Goal: Transaction & Acquisition: Purchase product/service

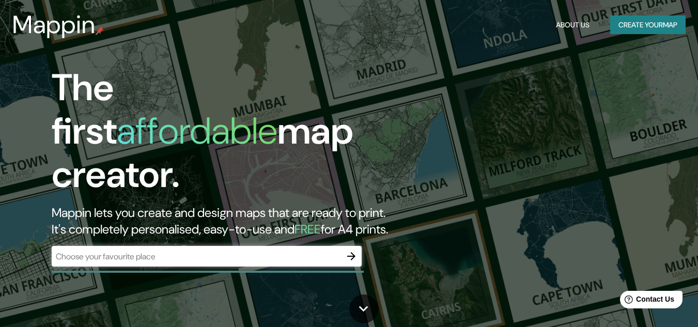
click at [176, 252] on div "​" at bounding box center [207, 256] width 310 height 21
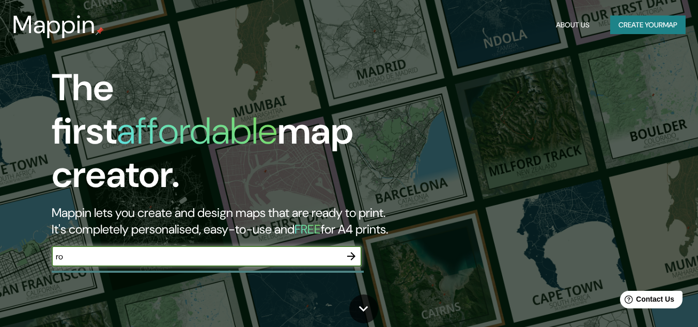
type input "r"
paste input "[GEOGRAPHIC_DATA]"
type input "[GEOGRAPHIC_DATA]"
click at [351, 250] on icon "button" at bounding box center [351, 256] width 12 height 12
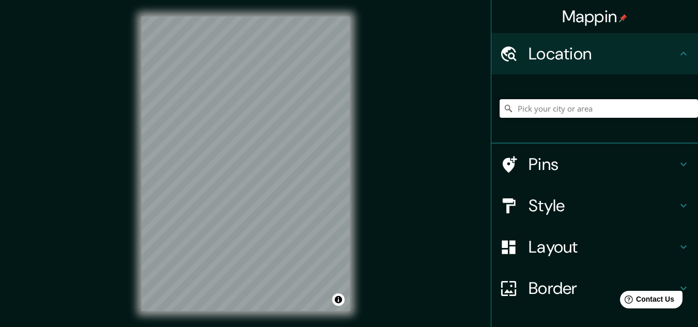
click at [561, 112] on input "Pick your city or area" at bounding box center [598, 108] width 198 height 19
paste input "[GEOGRAPHIC_DATA]"
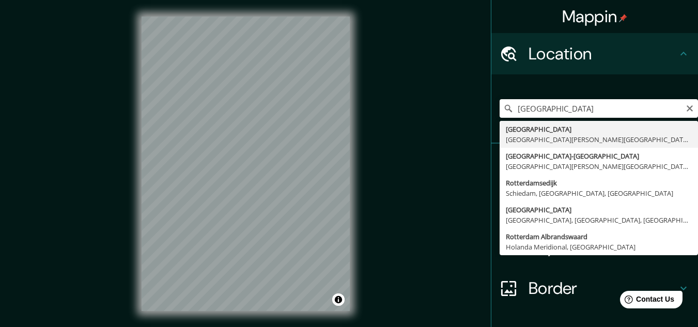
type input "[GEOGRAPHIC_DATA], [GEOGRAPHIC_DATA][PERSON_NAME][GEOGRAPHIC_DATA], [GEOGRAPHIC…"
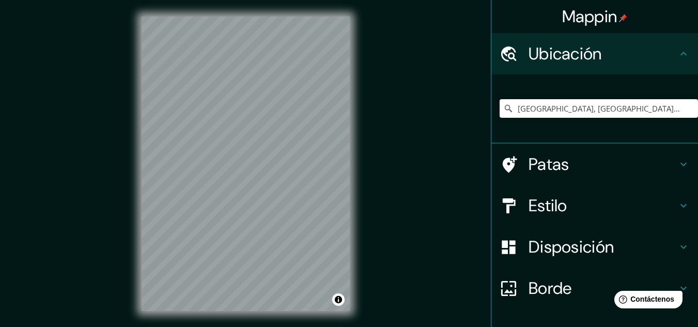
click at [464, 105] on div "Mappin [GEOGRAPHIC_DATA], [GEOGRAPHIC_DATA][PERSON_NAME][GEOGRAPHIC_DATA], [GEO…" at bounding box center [349, 172] width 698 height 344
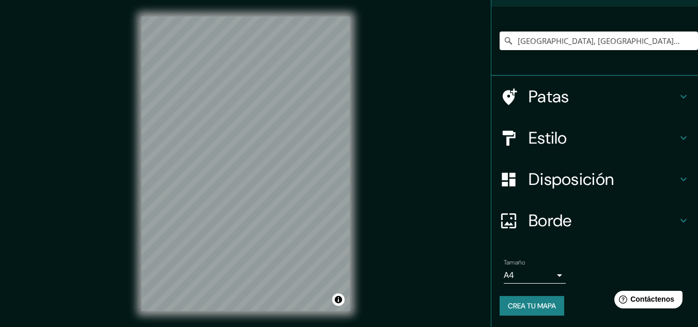
scroll to position [69, 0]
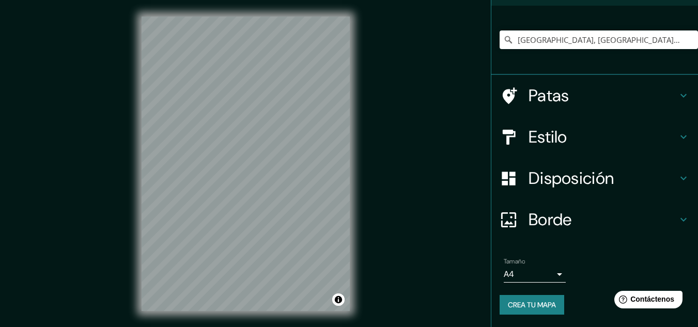
click at [537, 275] on body "Mappin [GEOGRAPHIC_DATA], [GEOGRAPHIC_DATA][PERSON_NAME][GEOGRAPHIC_DATA], [GEO…" at bounding box center [349, 163] width 698 height 327
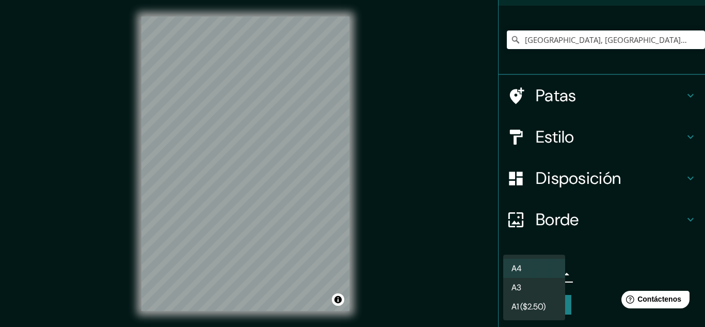
click at [473, 266] on div at bounding box center [352, 163] width 705 height 327
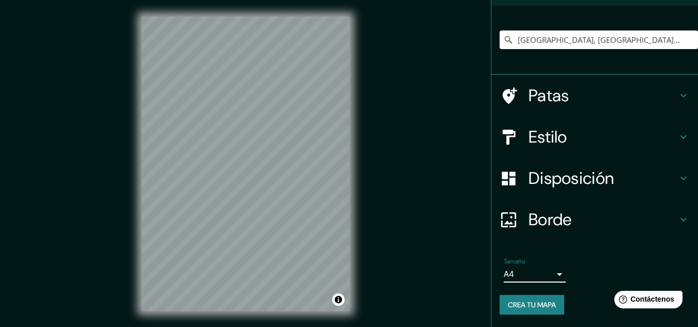
click at [540, 139] on font "Estilo" at bounding box center [547, 137] width 39 height 22
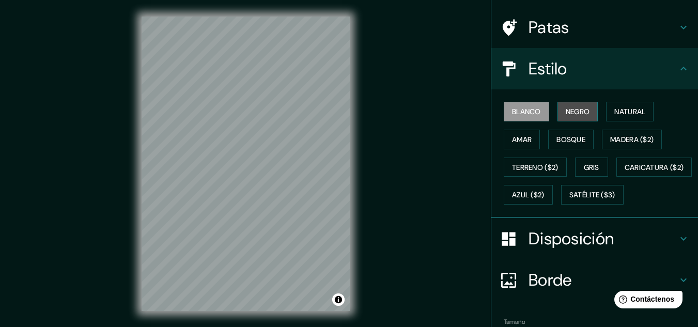
click at [559, 102] on button "Negro" at bounding box center [577, 112] width 41 height 20
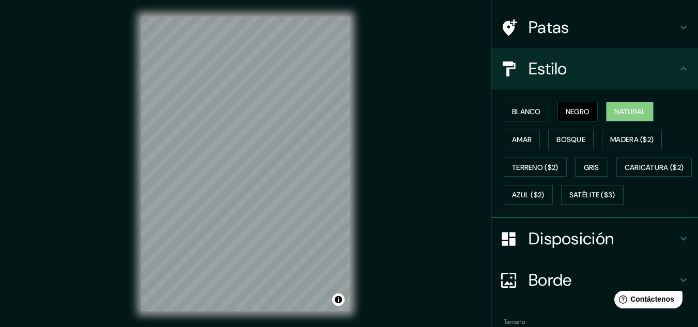
click at [606, 110] on button "Natural" at bounding box center [629, 112] width 47 height 20
click at [512, 145] on font "Amar" at bounding box center [522, 139] width 20 height 13
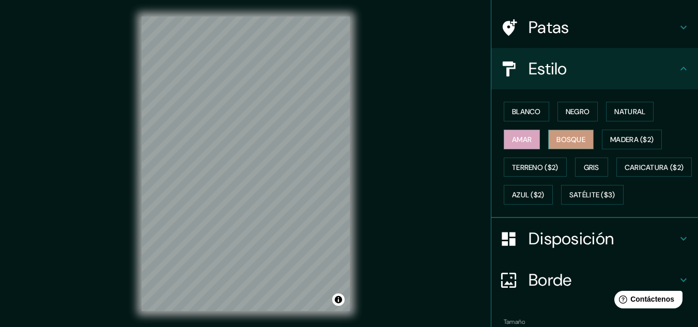
click at [564, 141] on font "Bosque" at bounding box center [570, 139] width 29 height 9
click at [622, 136] on font "Madera ($2)" at bounding box center [631, 139] width 43 height 9
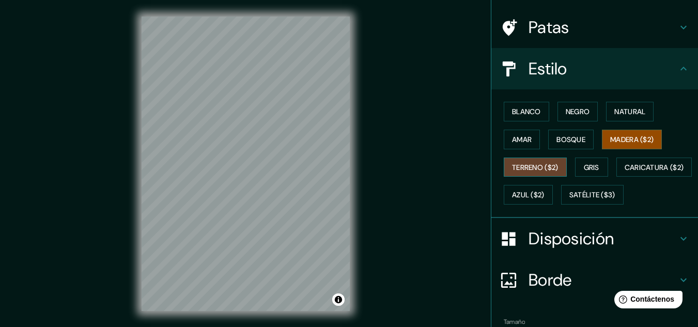
click at [527, 163] on font "Terreno ($2)" at bounding box center [535, 167] width 46 height 9
click at [584, 163] on font "Gris" at bounding box center [590, 167] width 15 height 9
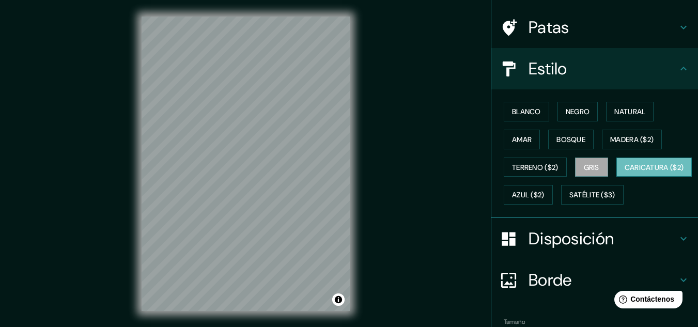
click at [624, 174] on font "Caricatura ($2)" at bounding box center [653, 167] width 59 height 13
click at [544, 193] on font "Azul ($2)" at bounding box center [528, 195] width 33 height 9
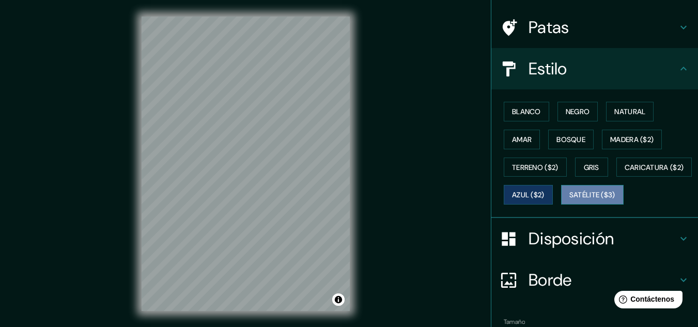
click at [569, 200] on font "Satélite ($3)" at bounding box center [592, 195] width 46 height 9
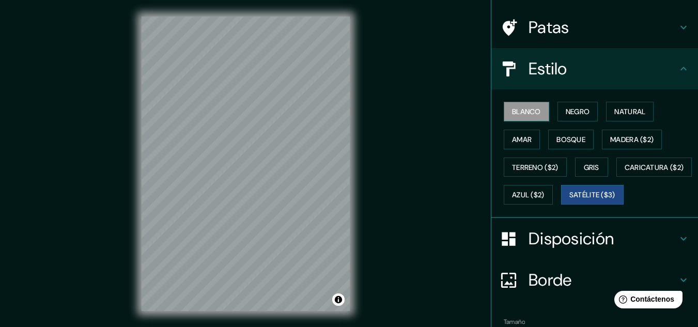
click at [517, 105] on font "Blanco" at bounding box center [526, 111] width 29 height 13
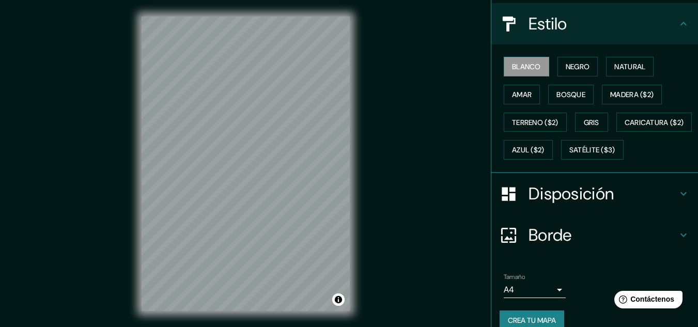
scroll to position [156, 0]
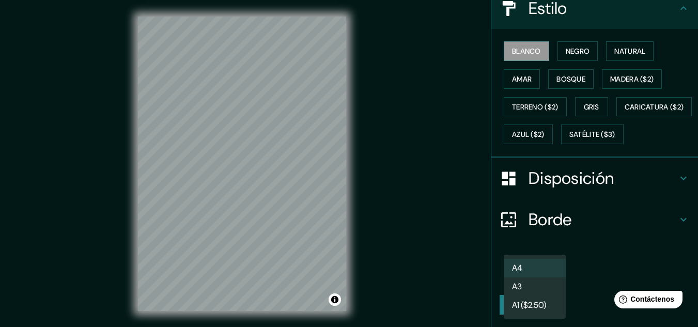
click at [549, 272] on body "Mappin [GEOGRAPHIC_DATA], [GEOGRAPHIC_DATA][PERSON_NAME][GEOGRAPHIC_DATA], [GEO…" at bounding box center [349, 163] width 698 height 327
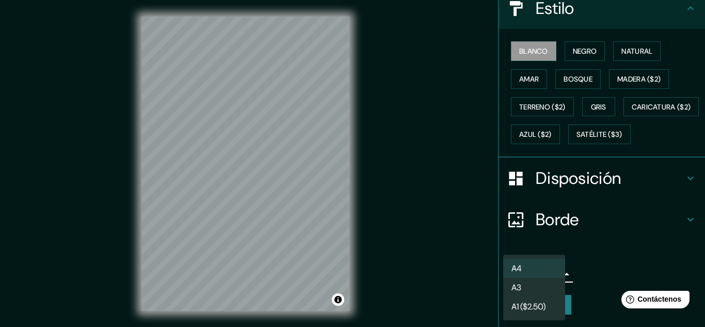
click at [538, 285] on li "A3" at bounding box center [534, 287] width 62 height 19
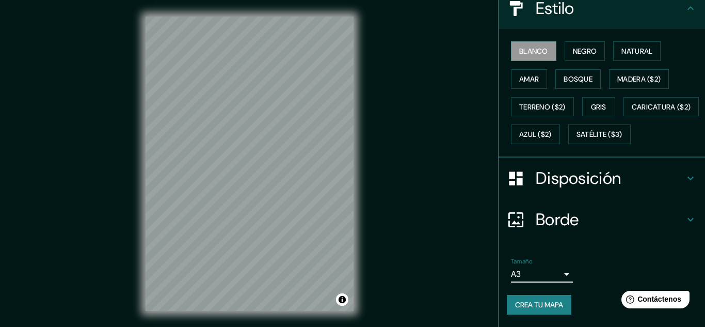
click at [541, 272] on body "Mappin [GEOGRAPHIC_DATA], [GEOGRAPHIC_DATA][PERSON_NAME][GEOGRAPHIC_DATA], [GEO…" at bounding box center [352, 163] width 705 height 327
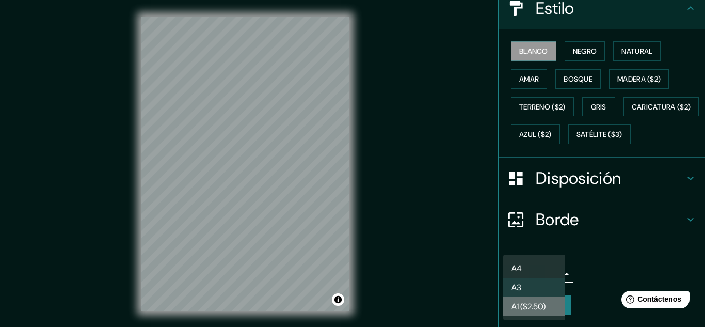
click at [551, 305] on li "A1 ($2.50)" at bounding box center [534, 306] width 62 height 19
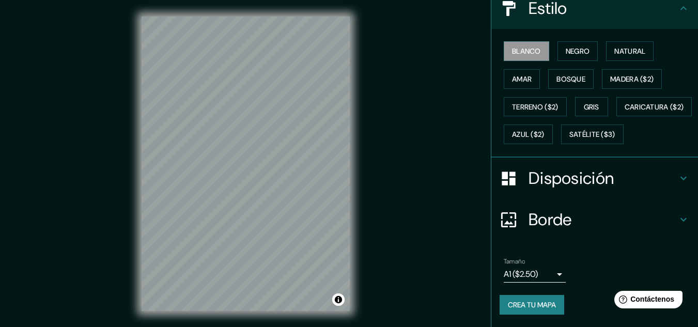
click at [546, 263] on div "Tamaño A1 ($2.50) a3" at bounding box center [534, 270] width 62 height 25
click at [550, 270] on body "Mappin [GEOGRAPHIC_DATA], [GEOGRAPHIC_DATA][PERSON_NAME][GEOGRAPHIC_DATA], [GEO…" at bounding box center [349, 163] width 698 height 327
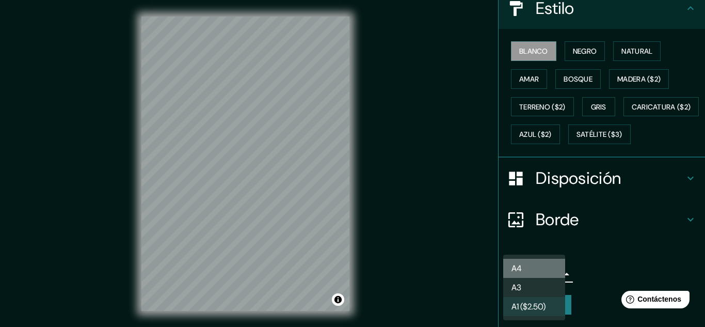
click at [542, 265] on li "A4" at bounding box center [534, 268] width 62 height 19
type input "single"
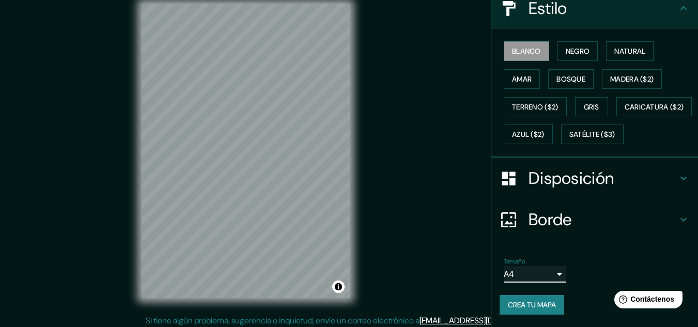
scroll to position [17, 0]
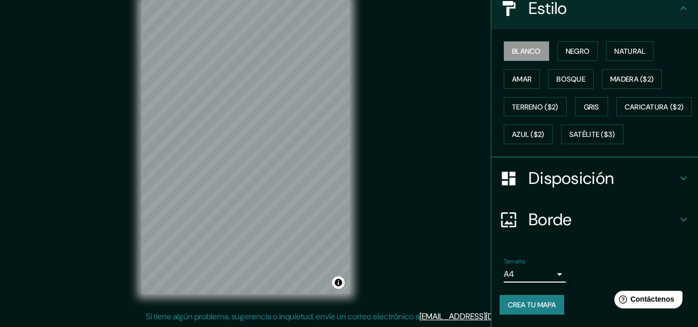
click at [547, 182] on font "Disposición" at bounding box center [570, 178] width 85 height 22
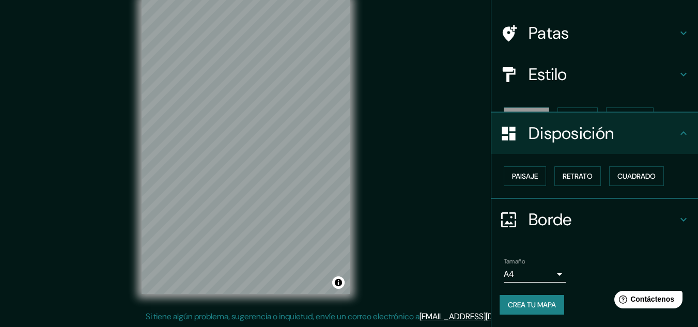
scroll to position [45, 0]
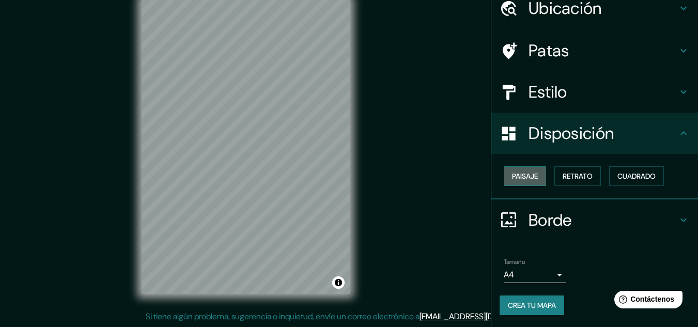
click at [531, 180] on font "Paisaje" at bounding box center [525, 175] width 26 height 9
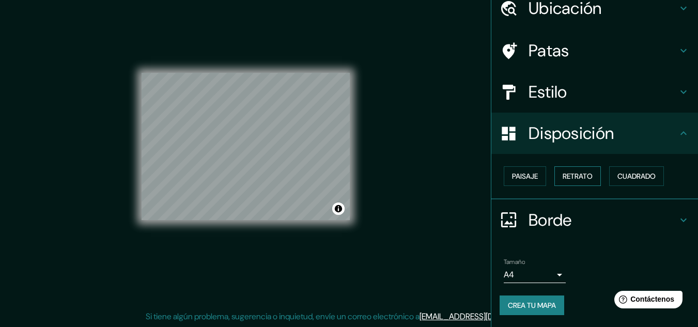
click at [584, 175] on font "Retrato" at bounding box center [577, 175] width 30 height 9
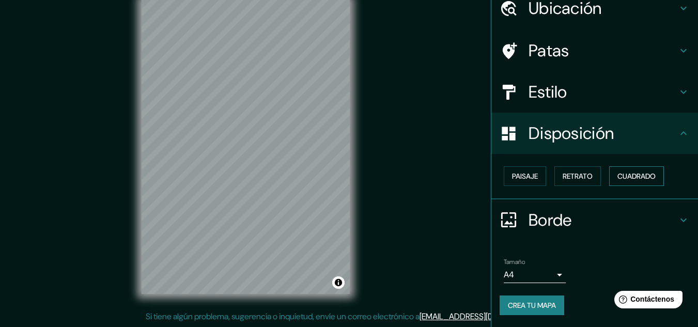
click at [627, 171] on font "Cuadrado" at bounding box center [636, 175] width 38 height 9
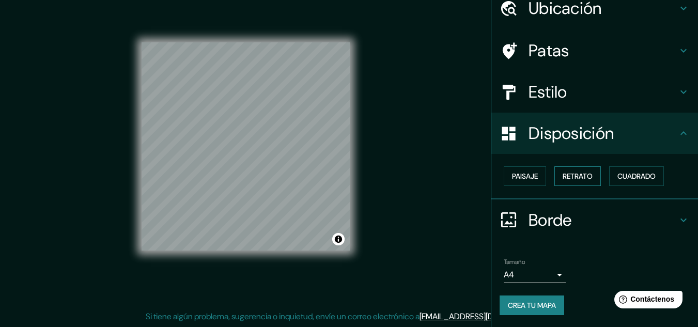
click at [576, 176] on font "Retrato" at bounding box center [577, 175] width 30 height 9
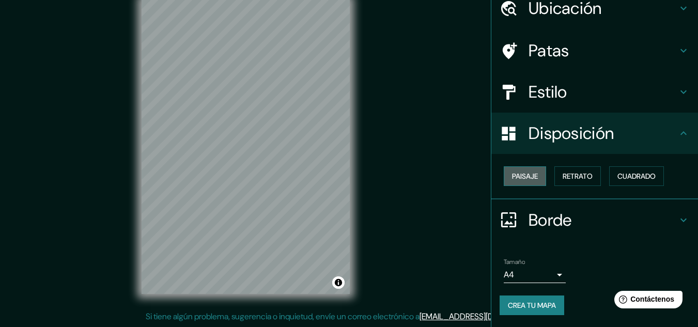
click at [533, 177] on button "Paisaje" at bounding box center [524, 176] width 42 height 20
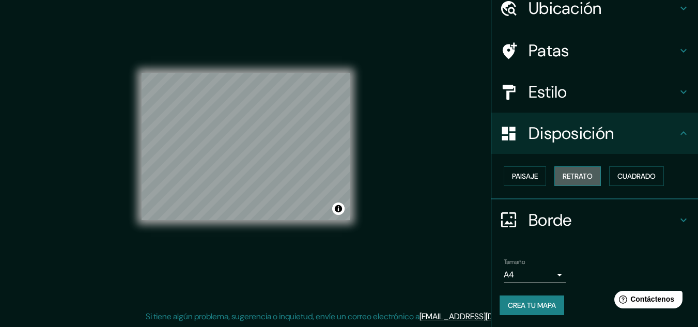
click at [563, 174] on font "Retrato" at bounding box center [577, 175] width 30 height 9
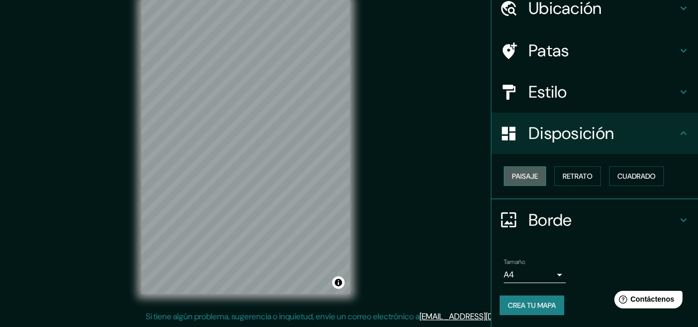
click at [512, 175] on font "Paisaje" at bounding box center [525, 175] width 26 height 9
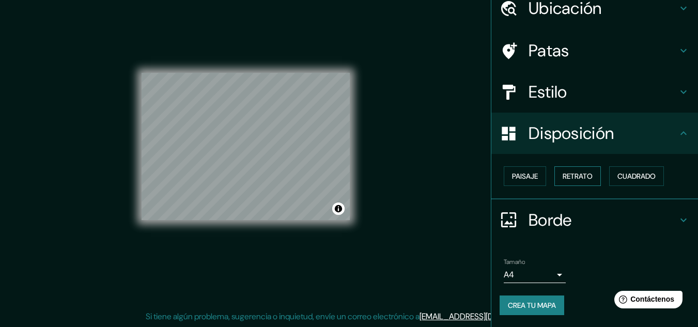
click at [576, 171] on font "Retrato" at bounding box center [577, 175] width 30 height 13
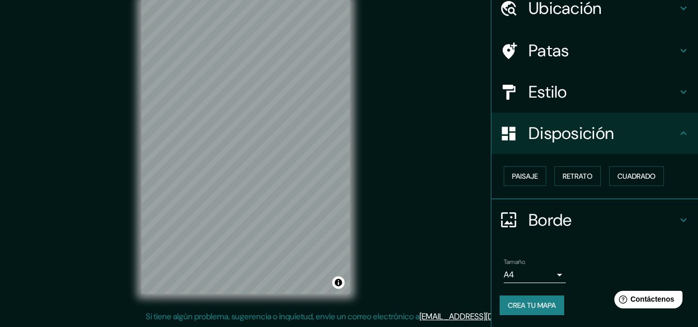
click at [567, 142] on font "Disposición" at bounding box center [570, 133] width 85 height 22
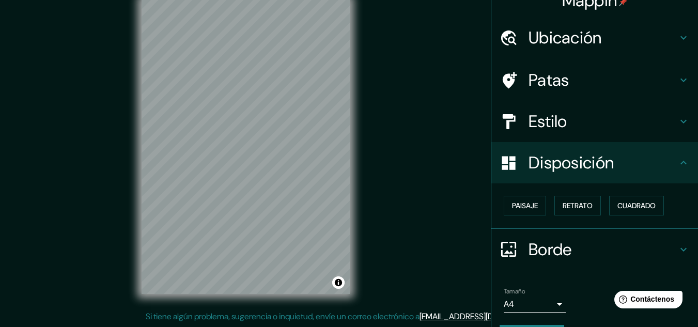
scroll to position [0, 0]
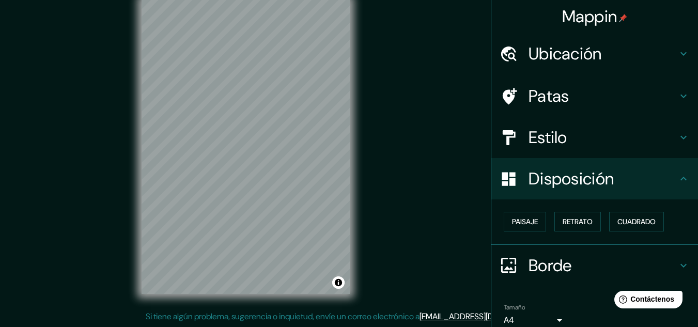
click at [567, 143] on h4 "Estilo" at bounding box center [602, 137] width 149 height 21
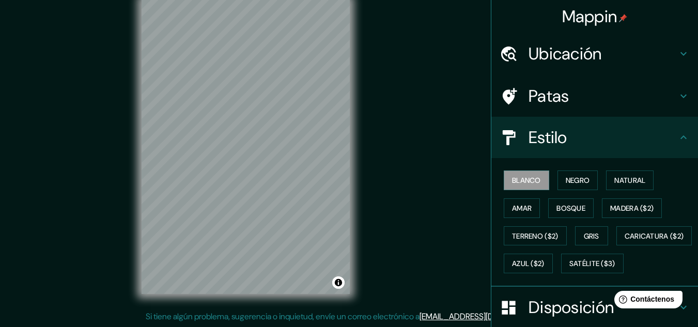
click at [567, 143] on h4 "Estilo" at bounding box center [602, 137] width 149 height 21
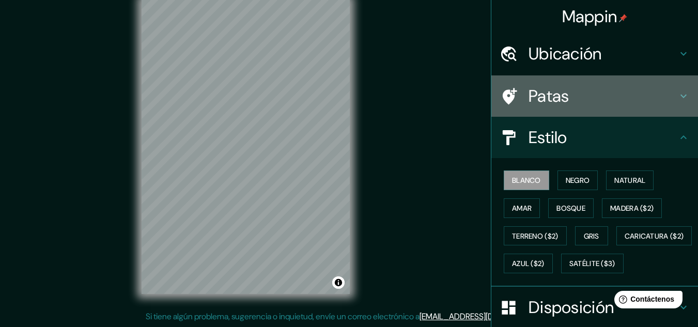
click at [541, 104] on font "Patas" at bounding box center [548, 96] width 41 height 22
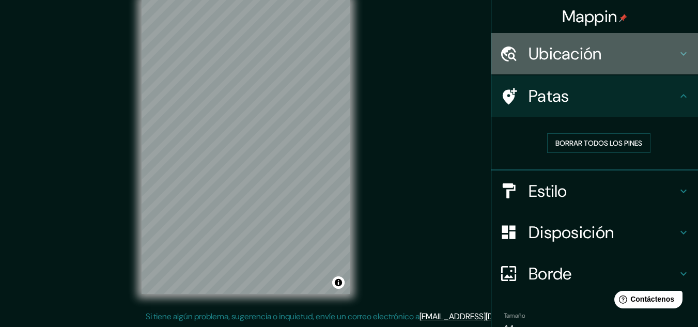
click at [583, 58] on font "Ubicación" at bounding box center [564, 54] width 73 height 22
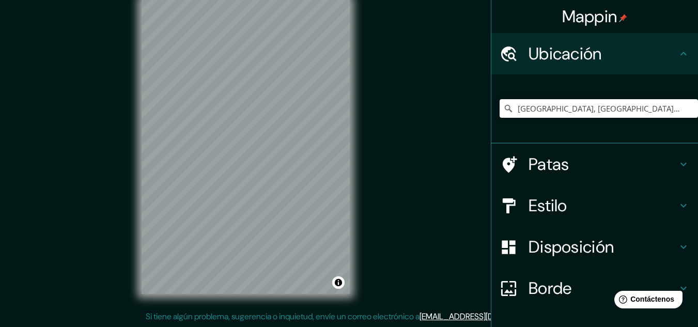
click at [583, 58] on font "Ubicación" at bounding box center [564, 54] width 73 height 22
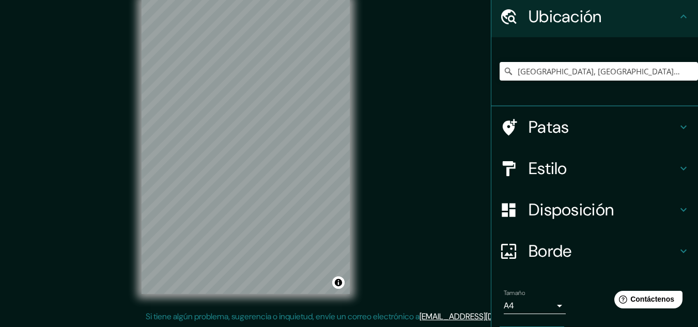
scroll to position [69, 0]
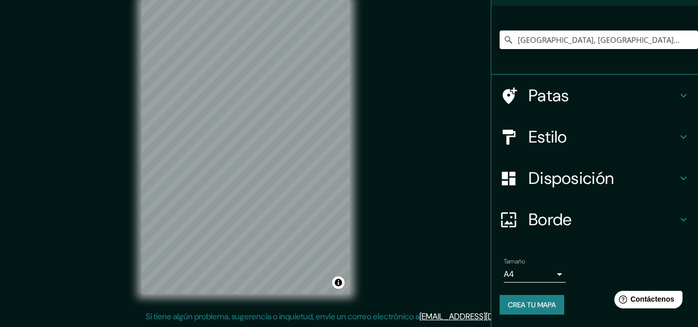
click at [454, 240] on div "Mappin [GEOGRAPHIC_DATA], [GEOGRAPHIC_DATA][PERSON_NAME][GEOGRAPHIC_DATA], [GEO…" at bounding box center [349, 155] width 698 height 344
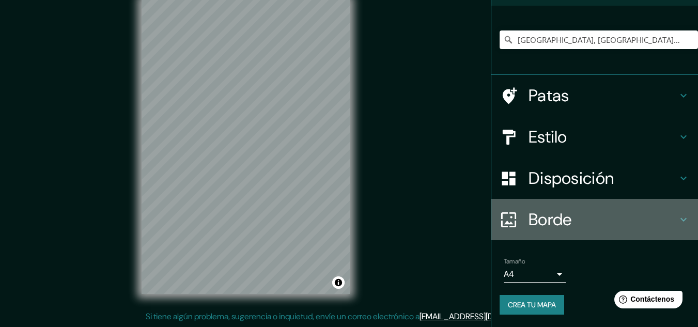
click at [545, 221] on font "Borde" at bounding box center [549, 220] width 43 height 22
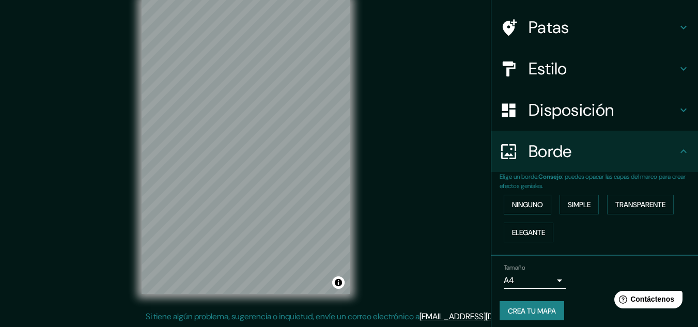
click at [524, 203] on font "Ninguno" at bounding box center [527, 204] width 31 height 9
click at [576, 209] on font "Simple" at bounding box center [578, 204] width 23 height 9
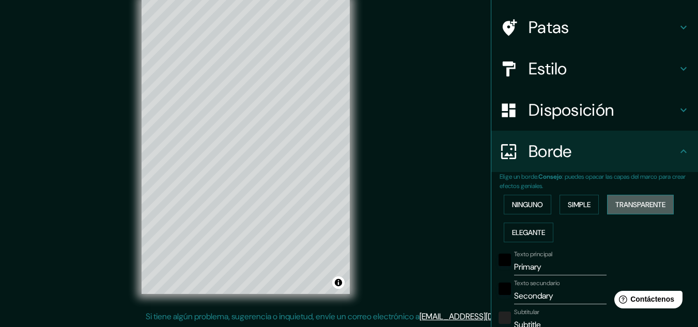
click at [643, 202] on font "Transparente" at bounding box center [640, 204] width 50 height 9
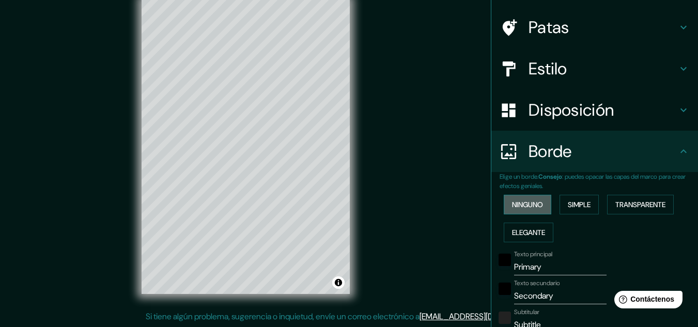
click at [524, 207] on font "Ninguno" at bounding box center [527, 204] width 31 height 9
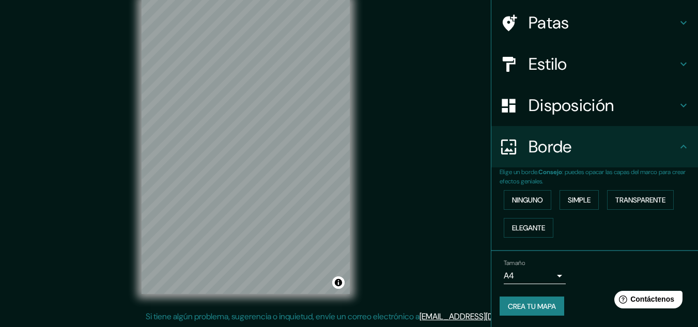
scroll to position [74, 0]
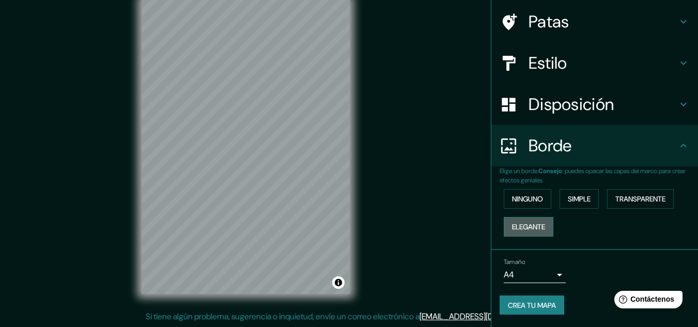
click at [531, 227] on font "Elegante" at bounding box center [528, 226] width 33 height 9
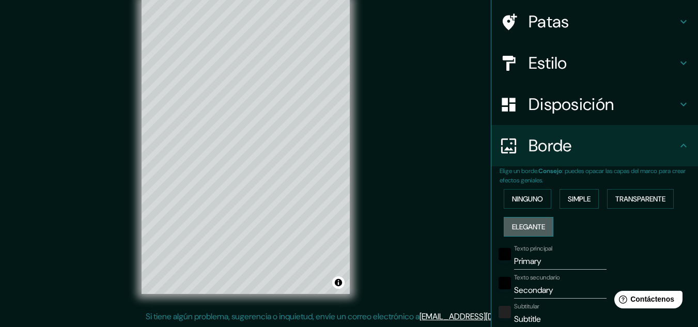
click at [531, 227] on font "Elegante" at bounding box center [528, 226] width 33 height 9
type input "161"
type input "32"
type input "16"
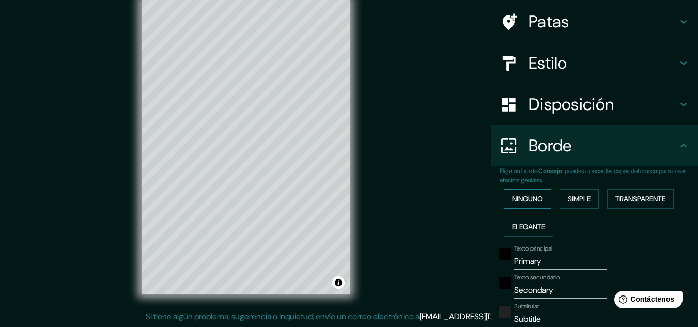
click at [525, 205] on font "Ninguno" at bounding box center [527, 198] width 31 height 13
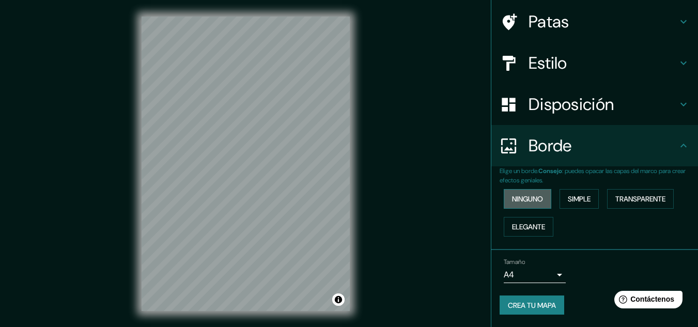
click at [532, 200] on font "Ninguno" at bounding box center [527, 198] width 31 height 9
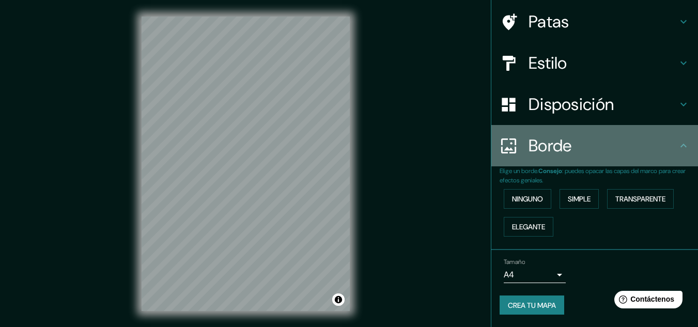
click at [568, 153] on h4 "Borde" at bounding box center [602, 145] width 149 height 21
click at [677, 142] on icon at bounding box center [683, 145] width 12 height 12
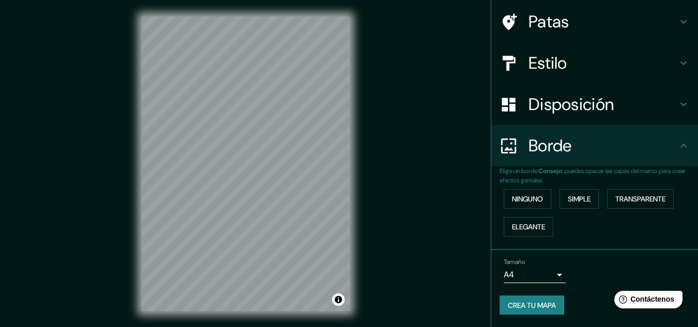
drag, startPoint x: 439, startPoint y: 177, endPoint x: 592, endPoint y: 143, distance: 156.5
click at [446, 176] on div "Mappin [GEOGRAPHIC_DATA], [GEOGRAPHIC_DATA][PERSON_NAME][GEOGRAPHIC_DATA], [GEO…" at bounding box center [349, 172] width 698 height 344
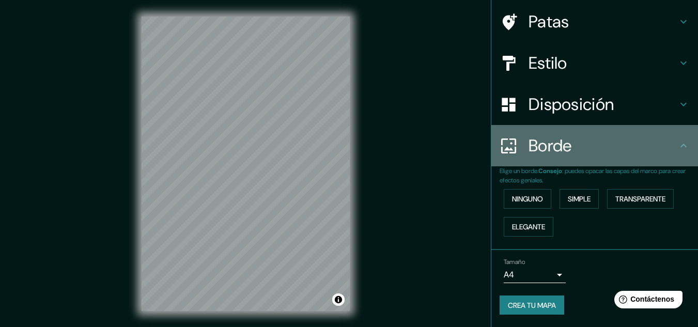
click at [667, 149] on h4 "Borde" at bounding box center [602, 145] width 149 height 21
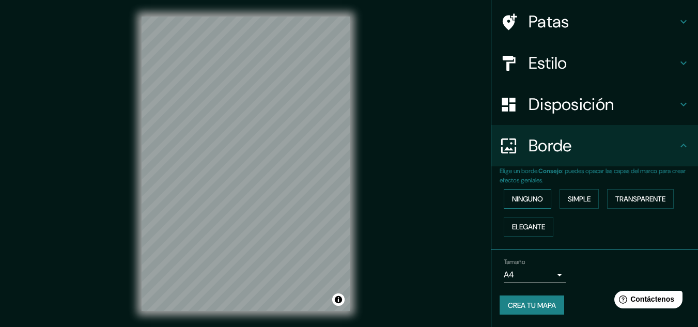
click at [520, 192] on button "Ninguno" at bounding box center [526, 199] width 47 height 20
click at [680, 146] on icon at bounding box center [683, 146] width 6 height 4
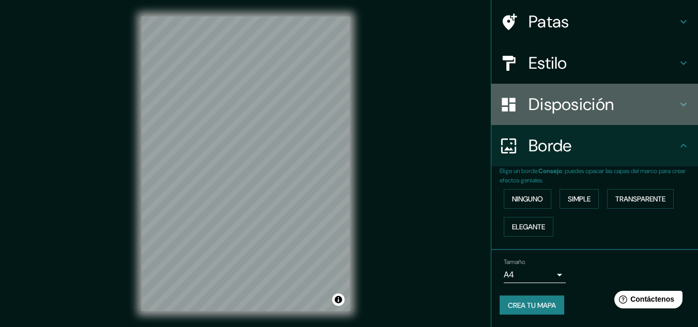
click at [682, 100] on div "Disposición" at bounding box center [594, 104] width 207 height 41
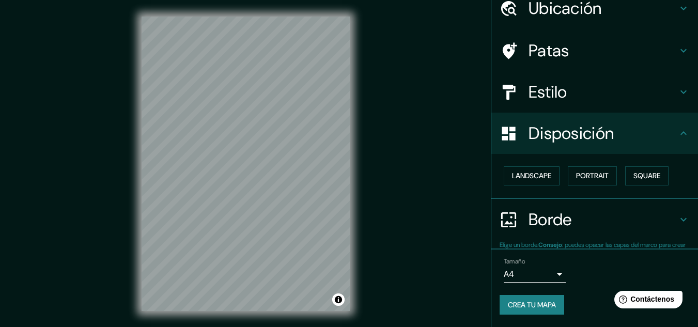
scroll to position [45, 0]
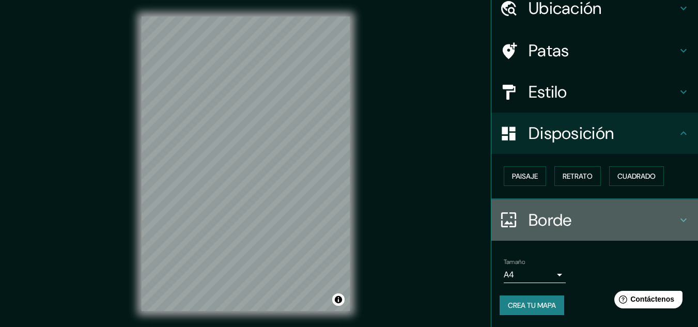
click at [677, 220] on icon at bounding box center [683, 220] width 12 height 12
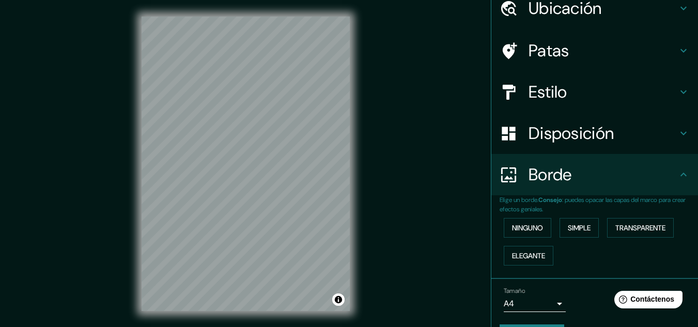
click at [677, 178] on icon at bounding box center [683, 174] width 12 height 12
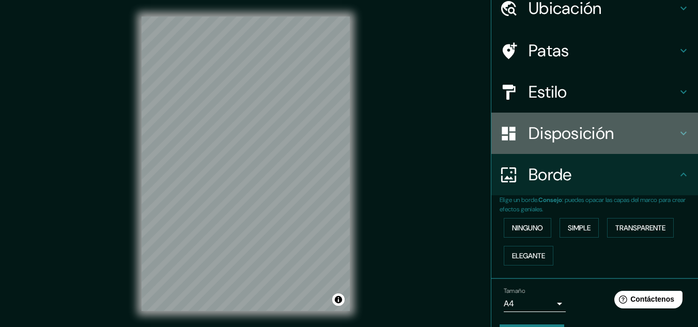
click at [677, 136] on icon at bounding box center [683, 133] width 12 height 12
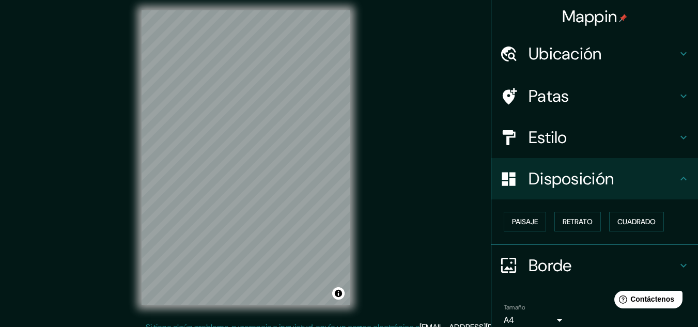
scroll to position [0, 0]
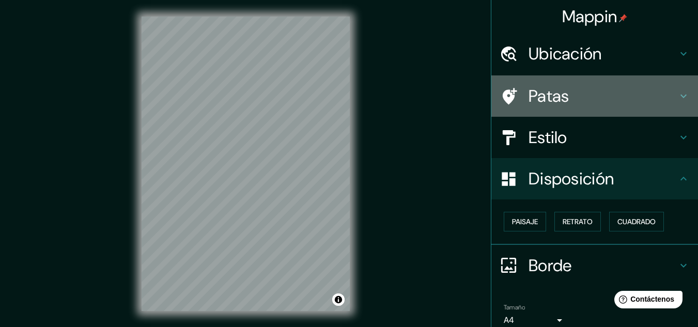
click at [676, 85] on div "Patas" at bounding box center [594, 95] width 207 height 41
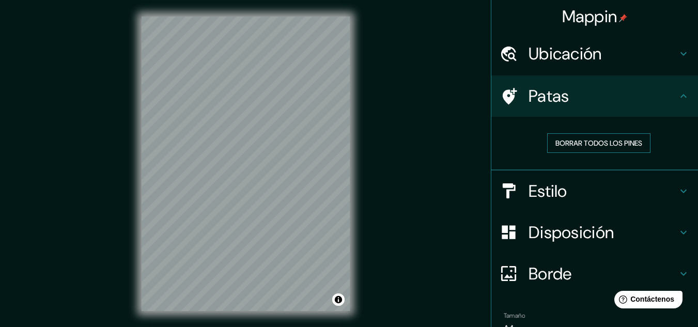
click at [600, 146] on font "Borrar todos los pines" at bounding box center [598, 142] width 87 height 9
click at [677, 193] on icon at bounding box center [683, 191] width 12 height 12
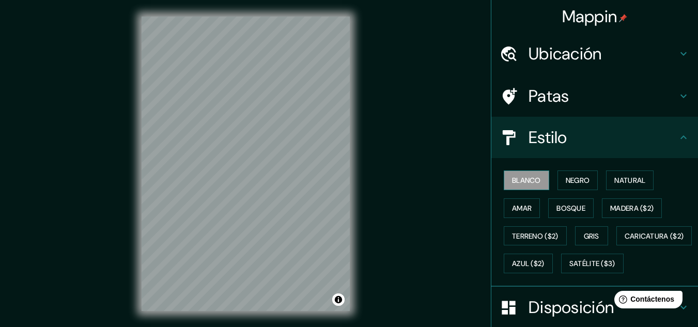
click at [503, 181] on button "Blanco" at bounding box center [525, 180] width 45 height 20
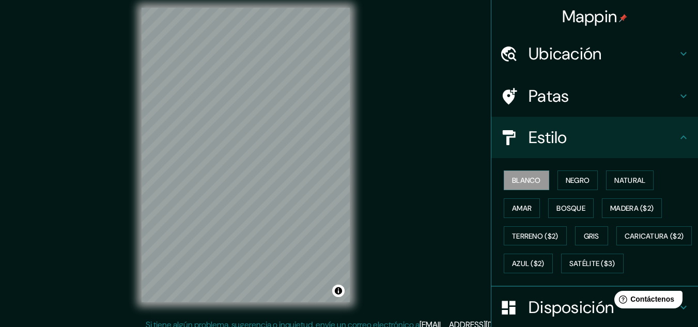
scroll to position [10, 0]
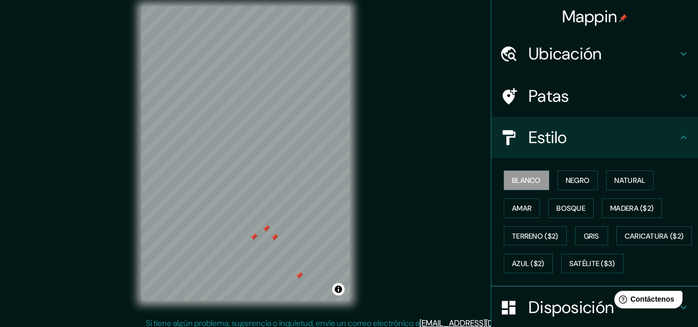
click at [273, 238] on div at bounding box center [274, 237] width 8 height 8
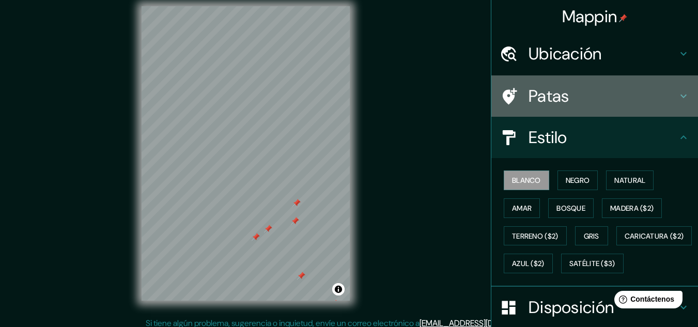
click at [577, 102] on h4 "Patas" at bounding box center [602, 96] width 149 height 21
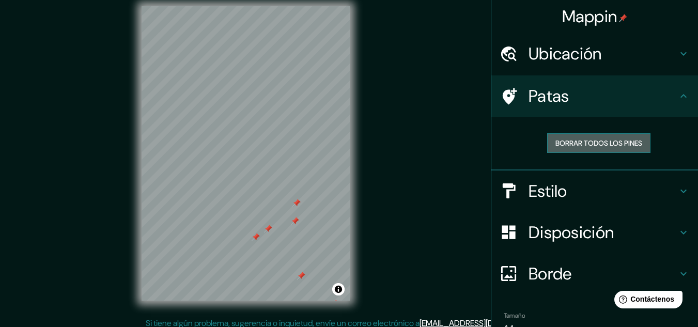
click at [588, 135] on button "Borrar todos los pines" at bounding box center [598, 143] width 103 height 20
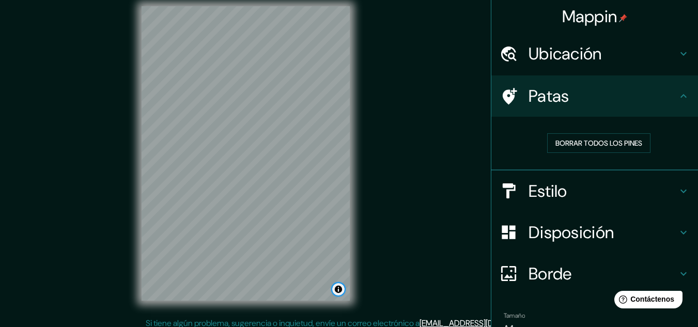
click at [341, 289] on button "Activar o desactivar atribución" at bounding box center [338, 289] width 12 height 12
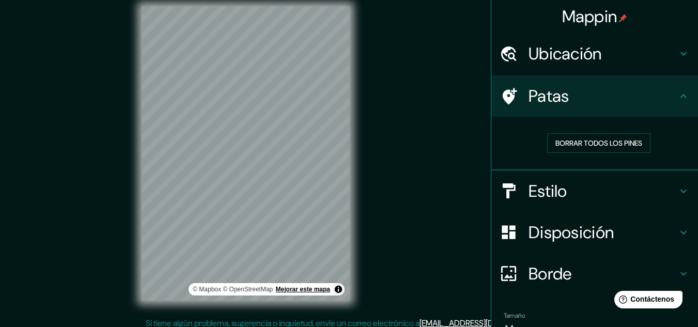
click at [312, 292] on font "Mejorar este mapa" at bounding box center [303, 289] width 54 height 7
